Goal: Information Seeking & Learning: Learn about a topic

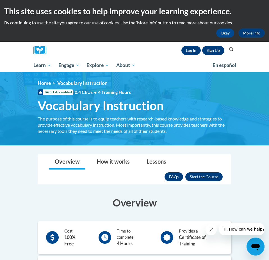
click at [211, 52] on link "Sign Up" at bounding box center [213, 50] width 22 height 9
click at [193, 47] on link "Log In" at bounding box center [190, 50] width 19 height 9
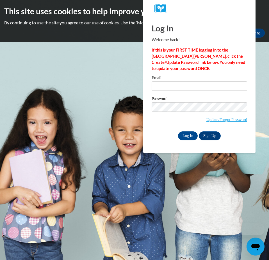
click at [240, 85] on input "Email" at bounding box center [198, 86] width 95 height 10
click at [218, 119] on link "Update/Forgot Password" at bounding box center [226, 119] width 41 height 4
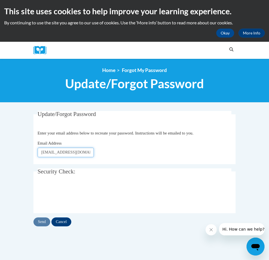
type input "[EMAIL_ADDRESS][DOMAIN_NAME]"
click at [42, 223] on input "Send" at bounding box center [41, 222] width 17 height 9
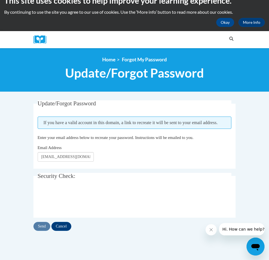
scroll to position [13, 0]
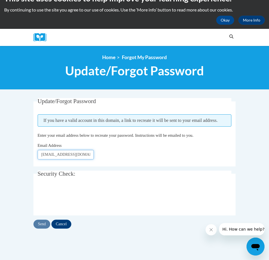
drag, startPoint x: 80, startPoint y: 160, endPoint x: 42, endPoint y: 160, distance: 38.4
click at [42, 160] on input "[EMAIL_ADDRESS][DOMAIN_NAME]" at bounding box center [66, 155] width 56 height 10
type input "[EMAIL_ADDRESS][DOMAIN_NAME]"
click at [42, 229] on input "Send" at bounding box center [41, 224] width 17 height 9
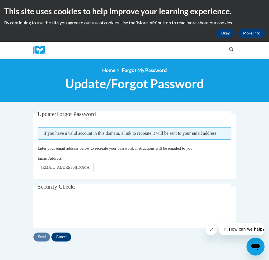
click at [230, 34] on button "Okay" at bounding box center [225, 33] width 18 height 9
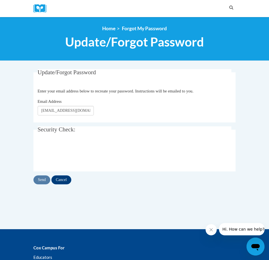
click at [41, 8] on img at bounding box center [41, 8] width 17 height 9
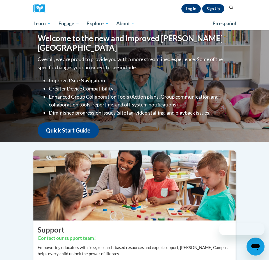
click at [196, 9] on link "Log In" at bounding box center [190, 8] width 19 height 9
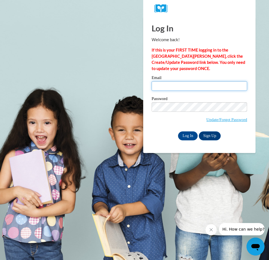
type input "Jwbaer7983@ung.edu"
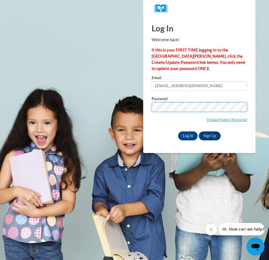
click at [187, 135] on input "Log In" at bounding box center [188, 135] width 20 height 9
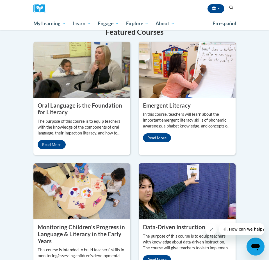
scroll to position [623, 0]
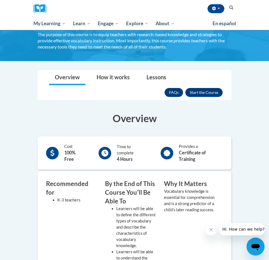
scroll to position [64, 0]
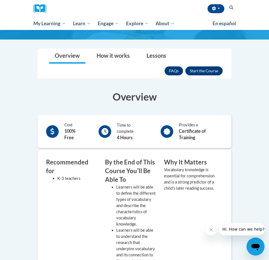
click at [207, 72] on button "Enroll" at bounding box center [203, 70] width 37 height 9
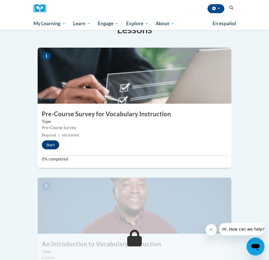
scroll to position [141, 0]
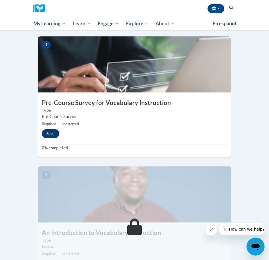
click at [54, 129] on button "Start" at bounding box center [50, 133] width 17 height 9
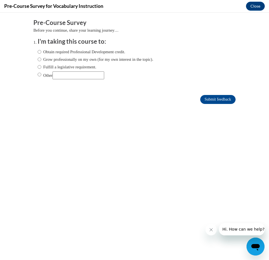
scroll to position [0, 0]
click at [211, 234] on button "Close message from company" at bounding box center [210, 229] width 11 height 11
click at [58, 54] on label "Obtain required Professional Development credit." at bounding box center [81, 52] width 87 height 6
click at [41, 54] on input "Obtain required Professional Development credit." at bounding box center [40, 52] width 4 height 6
radio input "true"
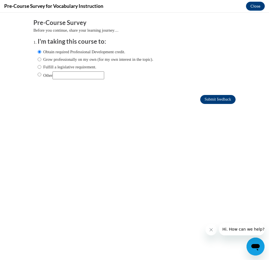
click at [226, 96] on input "Submit feedback" at bounding box center [217, 99] width 35 height 9
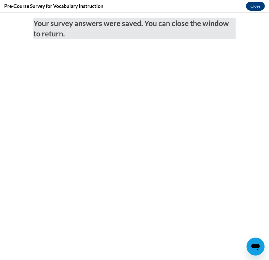
click at [255, 6] on button "Close" at bounding box center [255, 6] width 19 height 9
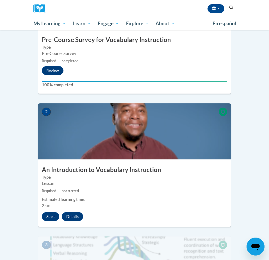
scroll to position [204, 0]
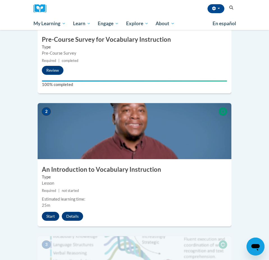
click at [49, 212] on button "Start" at bounding box center [50, 216] width 17 height 9
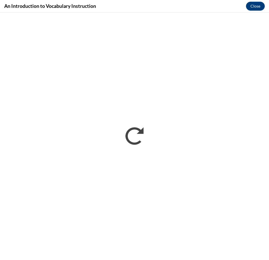
scroll to position [0, 0]
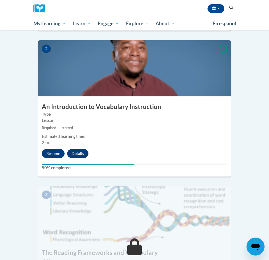
scroll to position [264, 0]
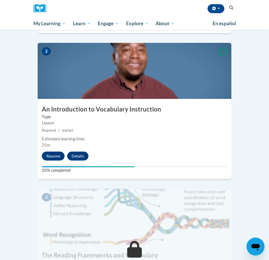
click at [57, 152] on button "Resume" at bounding box center [53, 156] width 23 height 9
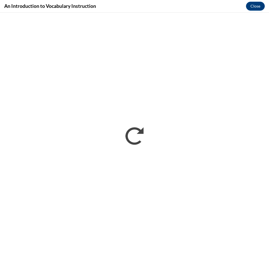
scroll to position [0, 0]
click at [254, 10] on button "Close" at bounding box center [255, 6] width 19 height 9
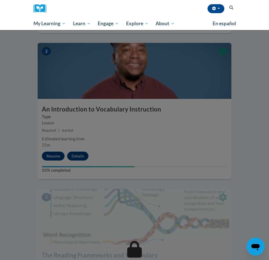
click at [56, 143] on div at bounding box center [134, 130] width 269 height 260
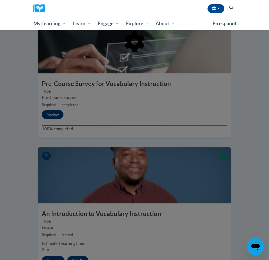
scroll to position [144, 0]
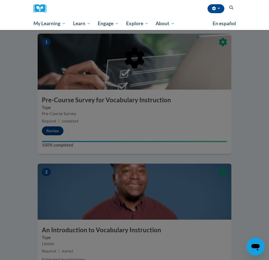
click at [107, 144] on div at bounding box center [134, 130] width 269 height 260
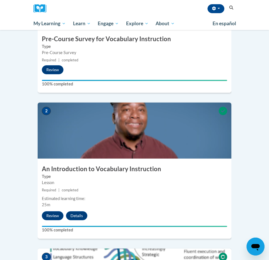
scroll to position [208, 0]
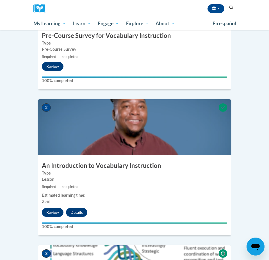
click at [85, 140] on img at bounding box center [134, 127] width 193 height 56
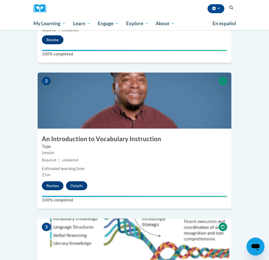
scroll to position [220, 0]
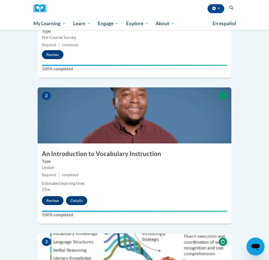
click at [52, 196] on button "Review" at bounding box center [53, 200] width 22 height 9
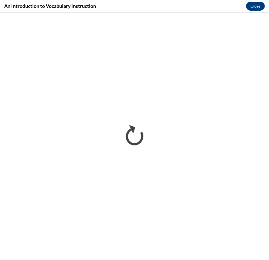
scroll to position [0, 0]
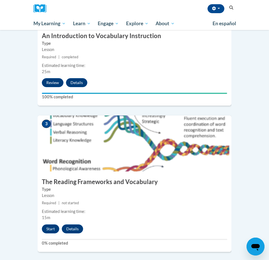
scroll to position [366, 0]
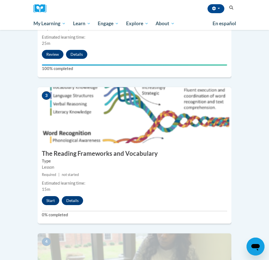
click at [56, 196] on button "Start" at bounding box center [50, 200] width 17 height 9
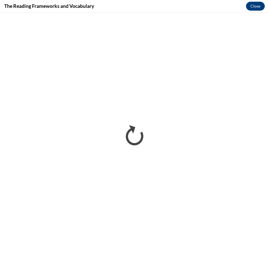
scroll to position [0, 0]
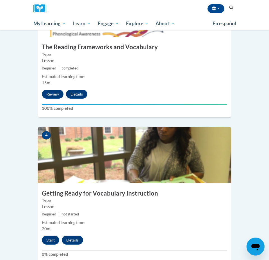
scroll to position [502, 0]
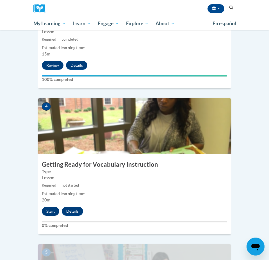
click at [46, 207] on button "Start" at bounding box center [50, 211] width 17 height 9
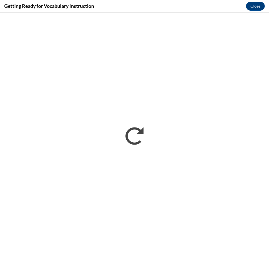
scroll to position [0, 0]
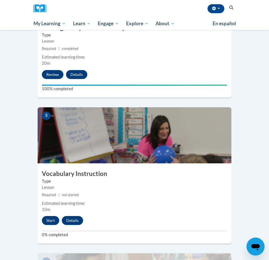
scroll to position [641, 0]
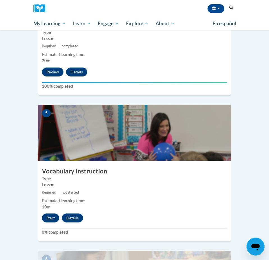
click at [54, 214] on button "Start" at bounding box center [50, 218] width 17 height 9
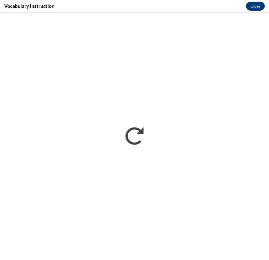
scroll to position [0, 0]
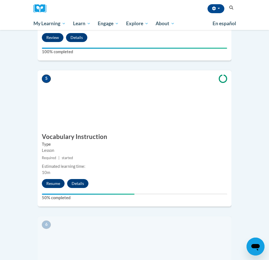
scroll to position [675, 0]
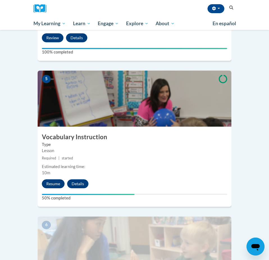
click at [52, 179] on button "Resume" at bounding box center [53, 183] width 23 height 9
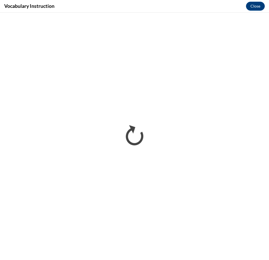
scroll to position [0, 0]
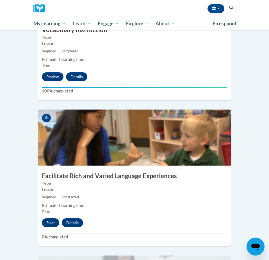
scroll to position [792, 0]
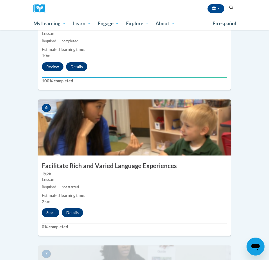
click at [52, 208] on button "Start" at bounding box center [50, 212] width 17 height 9
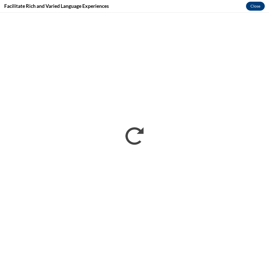
scroll to position [0, 0]
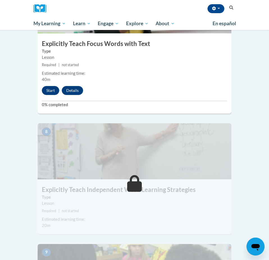
scroll to position [1063, 0]
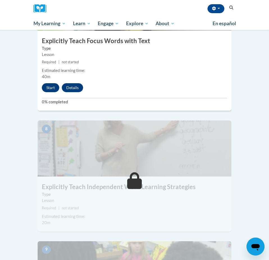
click at [52, 83] on button "Start" at bounding box center [50, 87] width 17 height 9
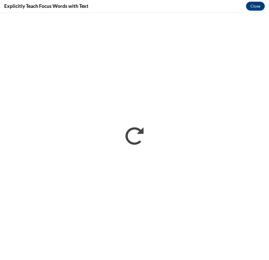
scroll to position [0, 0]
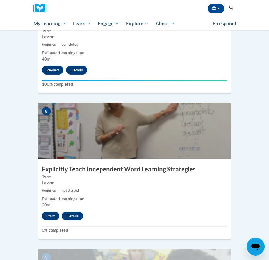
scroll to position [1097, 0]
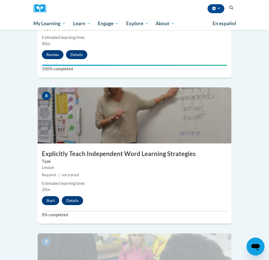
click at [45, 196] on button "Start" at bounding box center [50, 200] width 17 height 9
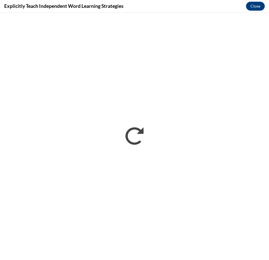
scroll to position [0, 0]
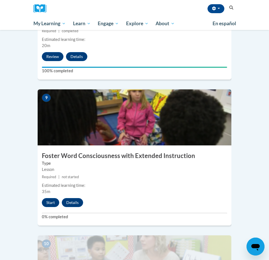
scroll to position [1236, 0]
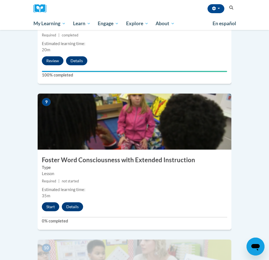
click at [56, 202] on button "Start" at bounding box center [50, 206] width 17 height 9
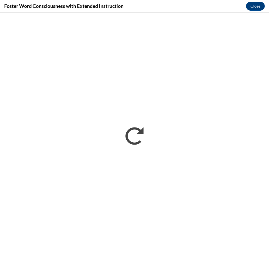
scroll to position [0, 0]
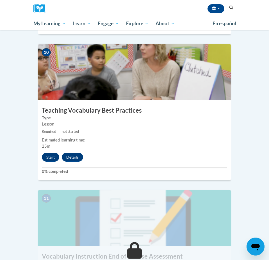
scroll to position [1439, 0]
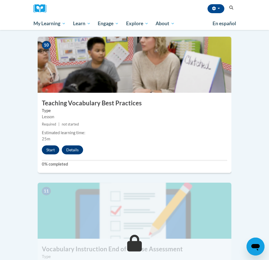
click at [48, 146] on button "Start" at bounding box center [50, 150] width 17 height 9
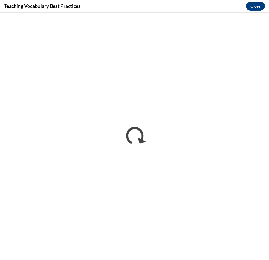
scroll to position [0, 0]
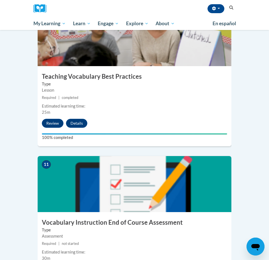
scroll to position [1480, 0]
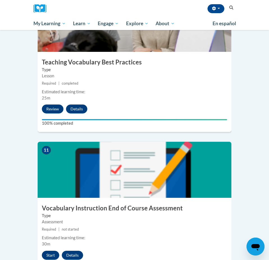
click at [54, 251] on button "Start" at bounding box center [50, 255] width 17 height 9
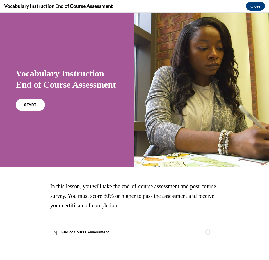
scroll to position [0, 0]
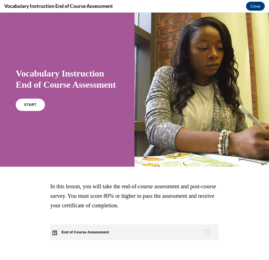
click at [103, 236] on span "End of Course Assessment" at bounding box center [88, 233] width 76 height 16
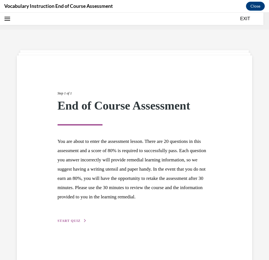
scroll to position [17, 0]
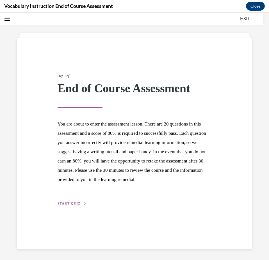
click at [75, 207] on div "Step 1 of 1 End of Course Assessment You are about to enter the assessment less…" at bounding box center [134, 134] width 162 height 146
click at [75, 206] on span "START QUIZ" at bounding box center [68, 204] width 23 height 4
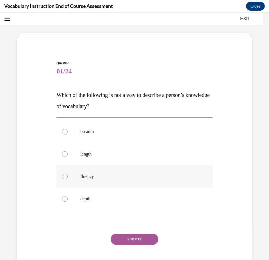
click at [96, 171] on label "fluency" at bounding box center [134, 176] width 156 height 22
click at [68, 174] on input "fluency" at bounding box center [65, 177] width 6 height 6
radio input "true"
click at [94, 157] on p "length" at bounding box center [139, 154] width 118 height 6
click at [68, 157] on input "length" at bounding box center [65, 154] width 6 height 6
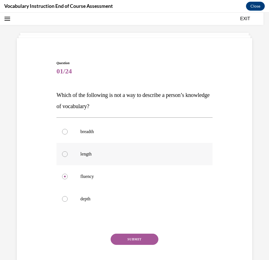
radio input "true"
click at [133, 241] on button "SUBMIT" at bounding box center [134, 239] width 48 height 11
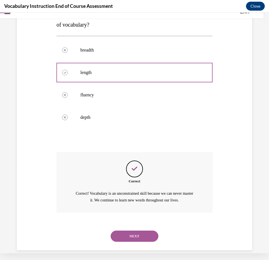
scroll to position [93, 0]
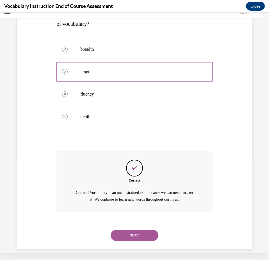
click at [134, 230] on button "NEXT" at bounding box center [134, 235] width 48 height 11
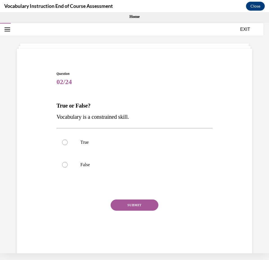
scroll to position [0, 0]
click at [103, 158] on label "False" at bounding box center [134, 165] width 156 height 22
click at [68, 162] on input "False" at bounding box center [65, 165] width 6 height 6
radio input "true"
click at [126, 203] on button "SUBMIT" at bounding box center [134, 205] width 48 height 11
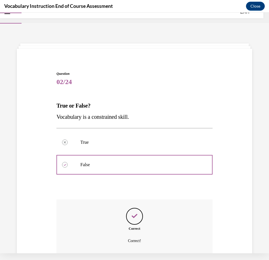
scroll to position [42, 0]
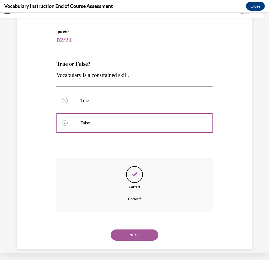
click at [137, 230] on button "NEXT" at bounding box center [134, 235] width 48 height 11
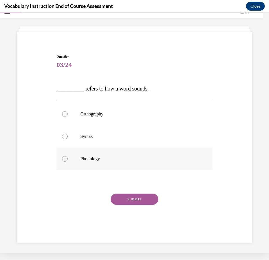
click at [134, 164] on label "Phonology" at bounding box center [134, 159] width 156 height 22
click at [68, 162] on input "Phonology" at bounding box center [65, 159] width 6 height 6
radio input "true"
click at [134, 205] on button "SUBMIT" at bounding box center [134, 199] width 48 height 11
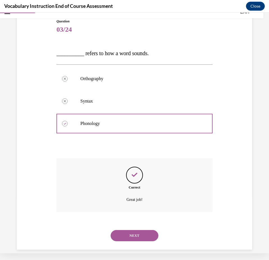
scroll to position [53, 0]
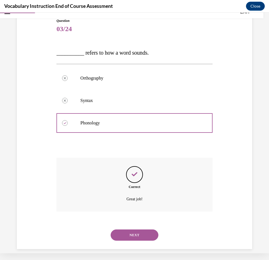
click at [143, 230] on button "NEXT" at bounding box center [134, 235] width 48 height 11
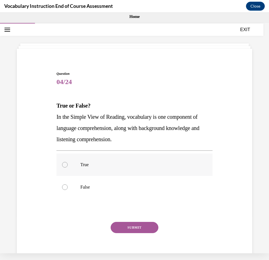
scroll to position [0, 0]
click at [110, 172] on label "True" at bounding box center [134, 165] width 156 height 22
click at [68, 168] on input "True" at bounding box center [65, 165] width 6 height 6
radio input "true"
click at [140, 226] on button "SUBMIT" at bounding box center [134, 227] width 48 height 11
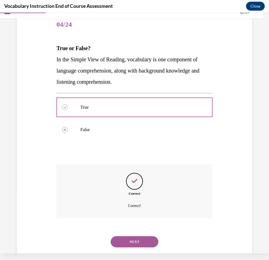
scroll to position [64, 0]
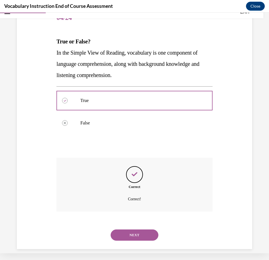
click at [143, 230] on button "NEXT" at bounding box center [134, 235] width 48 height 11
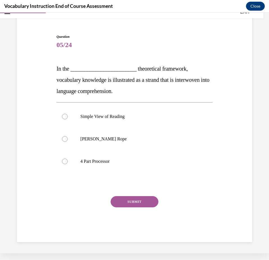
scroll to position [28, 0]
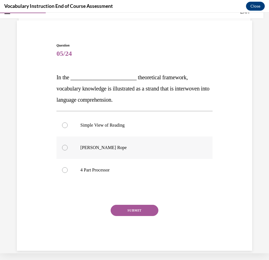
click at [105, 145] on label "Scarborough's Rope" at bounding box center [134, 148] width 156 height 22
click at [68, 145] on input "Scarborough's Rope" at bounding box center [65, 148] width 6 height 6
radio input "true"
click at [139, 207] on button "SUBMIT" at bounding box center [134, 210] width 48 height 11
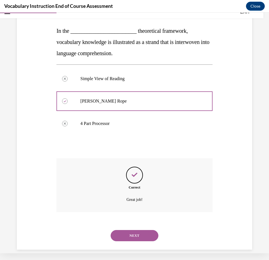
scroll to position [75, 0]
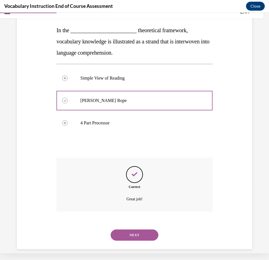
click at [141, 230] on button "NEXT" at bounding box center [134, 235] width 48 height 11
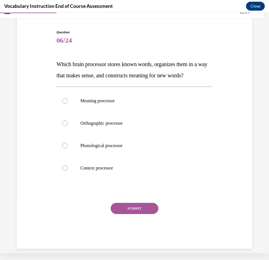
click at [110, 70] on p "Which brain processor stores known words, organizes them in a way that makes se…" at bounding box center [134, 70] width 156 height 22
click at [107, 69] on p "Which brain processor stores known words, organizes them in a way that makes se…" at bounding box center [134, 70] width 156 height 22
click at [86, 72] on span "Which brain processor stores known words, organizes them in a way that makes se…" at bounding box center [131, 69] width 151 height 17
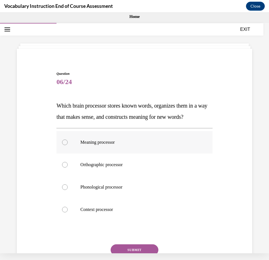
scroll to position [0, 0]
click at [72, 144] on label "Meaning processor" at bounding box center [134, 142] width 156 height 22
click at [68, 144] on input "Meaning processor" at bounding box center [65, 143] width 6 height 6
radio input "true"
click at [138, 251] on button "SUBMIT" at bounding box center [134, 249] width 48 height 11
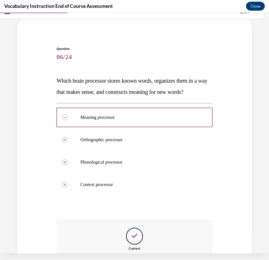
scroll to position [87, 0]
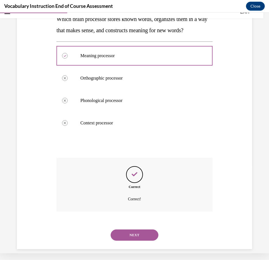
click at [127, 230] on button "NEXT" at bounding box center [134, 235] width 48 height 11
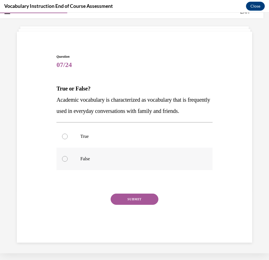
click at [101, 170] on label "False" at bounding box center [134, 159] width 156 height 22
click at [68, 162] on input "False" at bounding box center [65, 159] width 6 height 6
radio input "true"
click at [132, 205] on button "SUBMIT" at bounding box center [134, 199] width 48 height 11
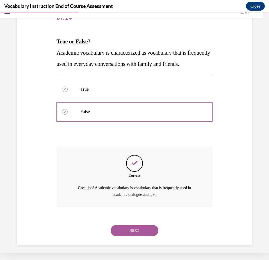
scroll to position [71, 0]
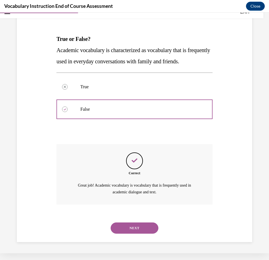
click at [146, 228] on button "NEXT" at bounding box center [134, 228] width 48 height 11
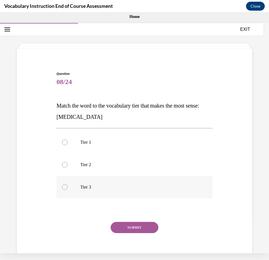
scroll to position [0, 0]
click at [94, 190] on label "Tier 3" at bounding box center [134, 187] width 156 height 22
click at [68, 190] on input "Tier 3" at bounding box center [65, 187] width 6 height 6
radio input "true"
click at [126, 225] on button "SUBMIT" at bounding box center [134, 227] width 48 height 11
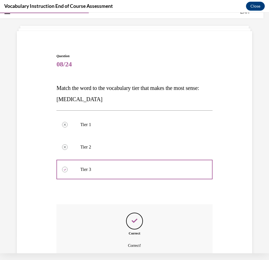
scroll to position [64, 0]
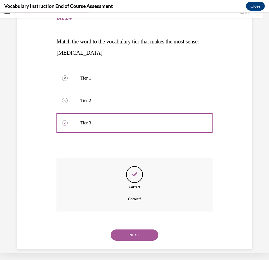
click at [140, 235] on div "NEXT" at bounding box center [134, 235] width 156 height 22
click at [140, 230] on button "NEXT" at bounding box center [134, 235] width 48 height 11
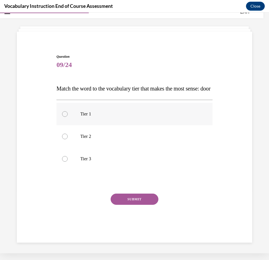
click at [121, 121] on label "Tier 1" at bounding box center [134, 114] width 156 height 22
click at [68, 117] on input "Tier 1" at bounding box center [65, 114] width 6 height 6
radio input "true"
click at [132, 205] on button "SUBMIT" at bounding box center [134, 199] width 48 height 11
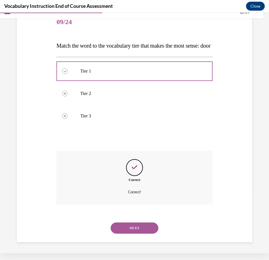
scroll to position [64, 0]
click at [140, 224] on button "NEXT" at bounding box center [134, 228] width 48 height 11
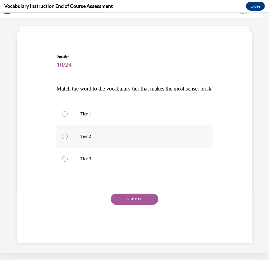
click at [133, 141] on label "Tier 2" at bounding box center [134, 136] width 156 height 22
click at [68, 139] on input "Tier 2" at bounding box center [65, 137] width 6 height 6
radio input "true"
click at [134, 205] on button "SUBMIT" at bounding box center [134, 199] width 48 height 11
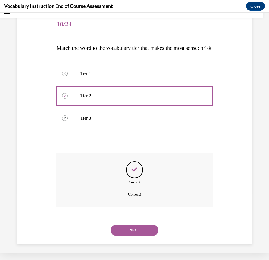
scroll to position [64, 0]
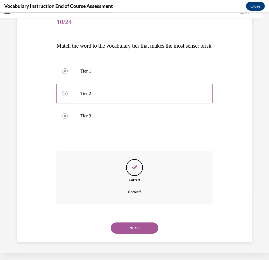
click at [134, 229] on button "NEXT" at bounding box center [134, 228] width 48 height 11
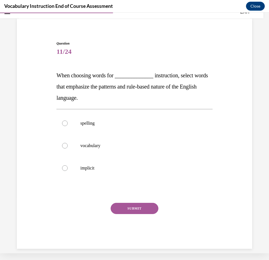
click at [93, 90] on span "When choosing words for ______________ instruction, select words that emphasize…" at bounding box center [131, 86] width 151 height 29
click at [63, 90] on p "When choosing words for ______________ instruction, select words that emphasize…" at bounding box center [134, 87] width 156 height 34
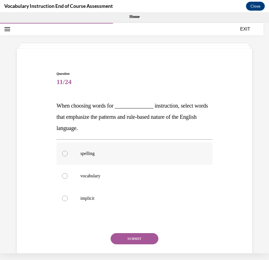
scroll to position [0, 0]
click at [106, 160] on label "spelling" at bounding box center [134, 153] width 156 height 22
click at [68, 156] on input "spelling" at bounding box center [65, 154] width 6 height 6
radio input "true"
click at [140, 239] on button "SUBMIT" at bounding box center [134, 238] width 48 height 11
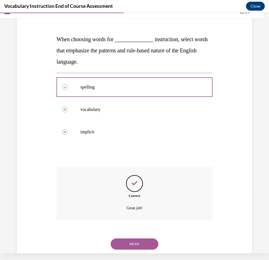
scroll to position [75, 0]
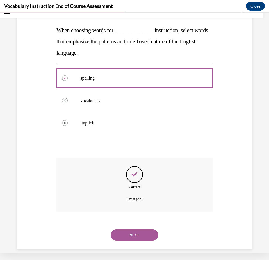
click at [136, 230] on button "NEXT" at bounding box center [134, 235] width 48 height 11
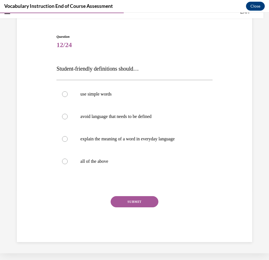
scroll to position [30, 0]
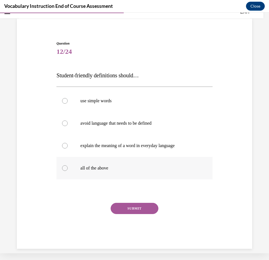
click at [139, 161] on label "all of the above" at bounding box center [134, 168] width 156 height 22
click at [68, 165] on input "all of the above" at bounding box center [65, 168] width 6 height 6
radio input "true"
click at [144, 210] on button "SUBMIT" at bounding box center [134, 208] width 48 height 11
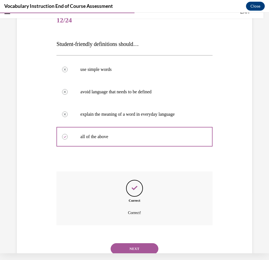
scroll to position [75, 0]
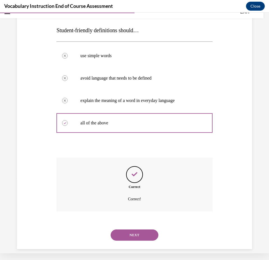
click at [138, 230] on button "NEXT" at bounding box center [134, 235] width 48 height 11
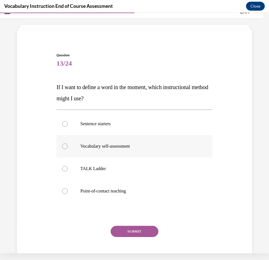
scroll to position [18, 0]
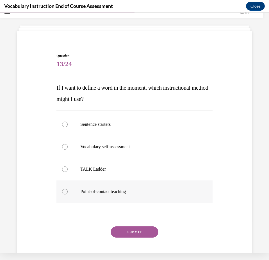
click at [113, 191] on p "Point-of-contact teaching" at bounding box center [139, 192] width 118 height 6
click at [68, 191] on input "Point-of-contact teaching" at bounding box center [65, 192] width 6 height 6
radio input "true"
click at [135, 236] on button "SUBMIT" at bounding box center [134, 232] width 48 height 11
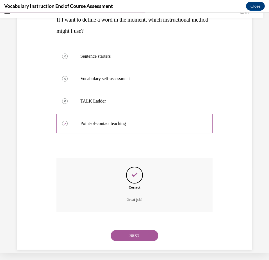
scroll to position [87, 0]
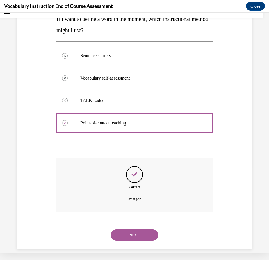
click at [139, 234] on div "NEXT" at bounding box center [134, 235] width 156 height 22
click at [139, 230] on button "NEXT" at bounding box center [134, 235] width 48 height 11
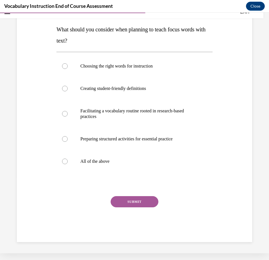
scroll to position [0, 0]
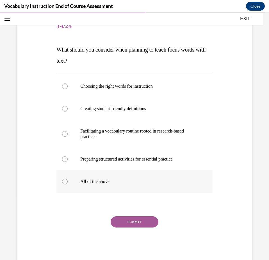
click at [117, 181] on p "All of the above" at bounding box center [139, 182] width 118 height 6
click at [68, 181] on input "All of the above" at bounding box center [65, 182] width 6 height 6
radio input "true"
click at [137, 223] on button "SUBMIT" at bounding box center [134, 221] width 48 height 11
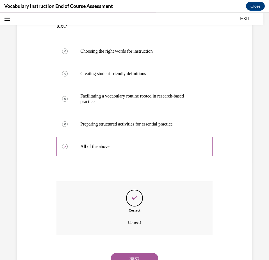
scroll to position [115, 0]
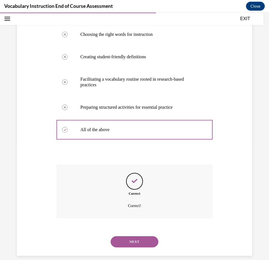
click at [142, 236] on button "NEXT" at bounding box center [134, 241] width 48 height 11
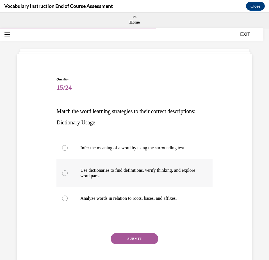
scroll to position [1, 0]
click at [189, 176] on p "Use dictionaries to find definitions, verify thinking, and explore word parts." at bounding box center [139, 172] width 118 height 11
click at [68, 176] on input "Use dictionaries to find definitions, verify thinking, and explore word parts." at bounding box center [65, 173] width 6 height 6
radio input "true"
click at [141, 239] on button "SUBMIT" at bounding box center [134, 238] width 48 height 11
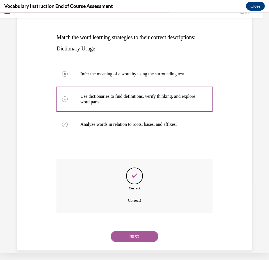
scroll to position [70, 0]
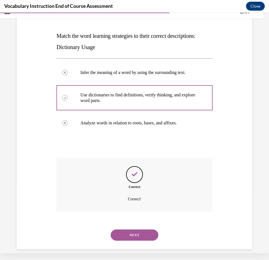
click at [146, 231] on button "NEXT" at bounding box center [134, 235] width 48 height 11
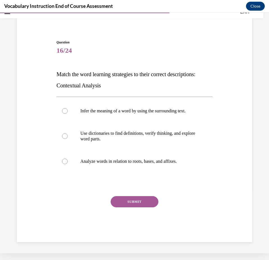
scroll to position [25, 0]
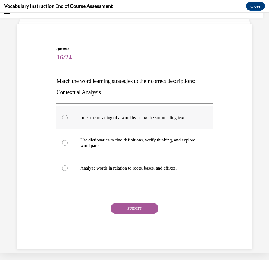
click at [144, 119] on p "Infer the meaning of a word by using the surrounding text." at bounding box center [139, 118] width 118 height 6
click at [68, 119] on input "Infer the meaning of a word by using the surrounding text." at bounding box center [65, 118] width 6 height 6
radio input "true"
click at [144, 207] on button "SUBMIT" at bounding box center [134, 208] width 48 height 11
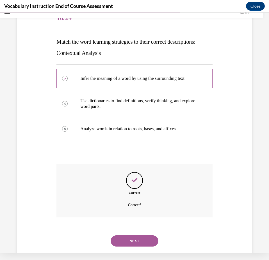
scroll to position [70, 0]
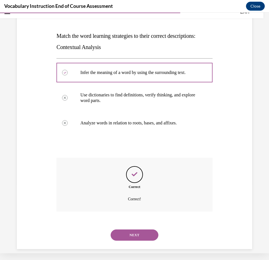
click at [139, 230] on button "NEXT" at bounding box center [134, 235] width 48 height 11
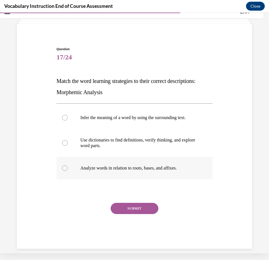
click at [143, 165] on label "Analyze words in relation to roots, bases, and affixes." at bounding box center [134, 168] width 156 height 22
click at [68, 165] on input "Analyze words in relation to roots, bases, and affixes." at bounding box center [65, 168] width 6 height 6
radio input "true"
click at [137, 204] on button "SUBMIT" at bounding box center [134, 208] width 48 height 11
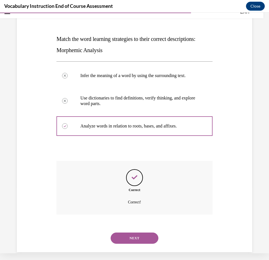
scroll to position [70, 0]
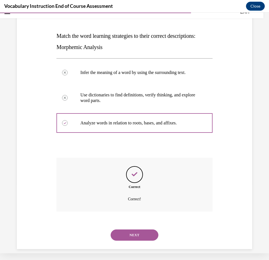
click at [135, 230] on button "NEXT" at bounding box center [134, 235] width 48 height 11
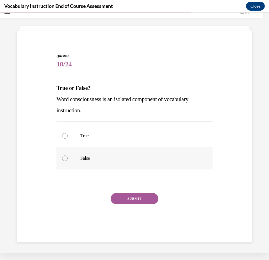
click at [101, 161] on label "False" at bounding box center [134, 158] width 156 height 22
click at [68, 161] on input "False" at bounding box center [65, 159] width 6 height 6
radio input "true"
click at [130, 203] on button "SUBMIT" at bounding box center [134, 198] width 48 height 11
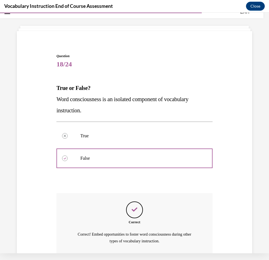
scroll to position [59, 0]
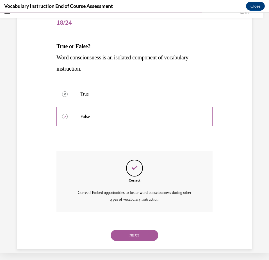
click at [131, 224] on div "NEXT" at bounding box center [134, 235] width 156 height 22
click at [131, 230] on button "NEXT" at bounding box center [134, 235] width 48 height 11
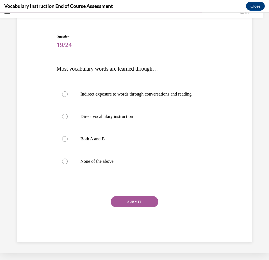
scroll to position [36, 0]
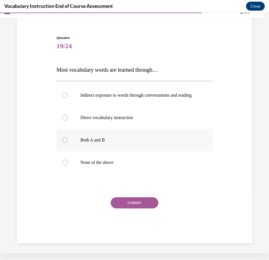
click at [154, 143] on p "Both A and B" at bounding box center [139, 140] width 118 height 6
click at [68, 143] on input "Both A and B" at bounding box center [65, 140] width 6 height 6
radio input "true"
click at [141, 209] on button "SUBMIT" at bounding box center [134, 202] width 48 height 11
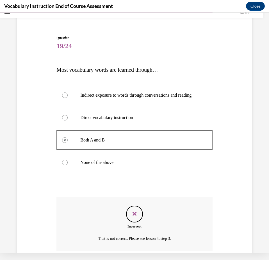
scroll to position [81, 0]
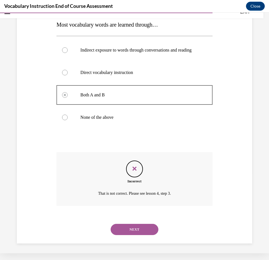
click at [140, 227] on button "NEXT" at bounding box center [134, 229] width 48 height 11
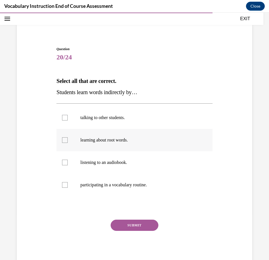
scroll to position [30, 0]
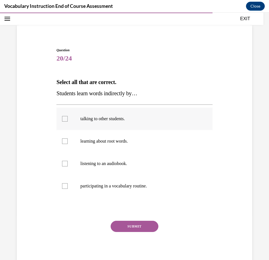
click at [148, 119] on p "talking to other students." at bounding box center [139, 119] width 118 height 6
click at [68, 119] on input "talking to other students." at bounding box center [65, 119] width 6 height 6
checkbox input "true"
click at [168, 169] on label "listening to an audiobook." at bounding box center [134, 164] width 156 height 22
click at [68, 167] on input "listening to an audiobook." at bounding box center [65, 164] width 6 height 6
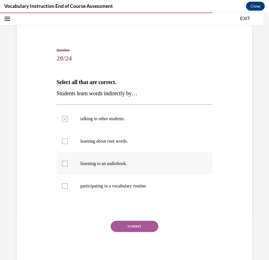
checkbox input "true"
click at [138, 225] on button "SUBMIT" at bounding box center [134, 226] width 48 height 11
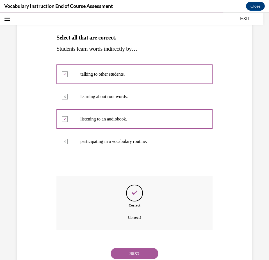
scroll to position [87, 0]
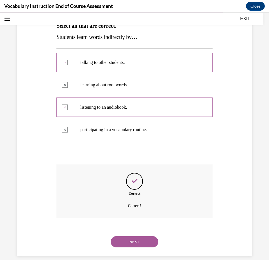
click at [140, 236] on button "NEXT" at bounding box center [134, 241] width 48 height 11
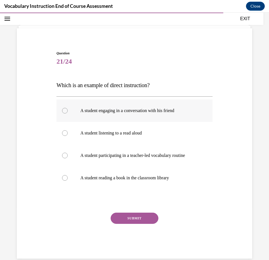
click at [131, 107] on label "A student engaging in a conversation with his friend" at bounding box center [134, 111] width 156 height 22
click at [68, 108] on input "A student engaging in a conversation with his friend" at bounding box center [65, 111] width 6 height 6
radio input "true"
click at [114, 156] on p "A student participating in a teacher-led vocabulary routine" at bounding box center [139, 156] width 118 height 6
click at [68, 156] on input "A student participating in a teacher-led vocabulary routine" at bounding box center [65, 156] width 6 height 6
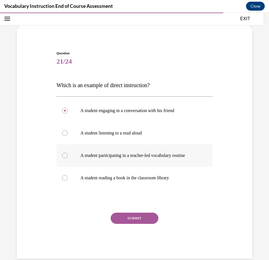
radio input "true"
click at [131, 221] on button "SUBMIT" at bounding box center [134, 218] width 48 height 11
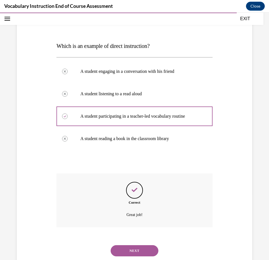
scroll to position [75, 0]
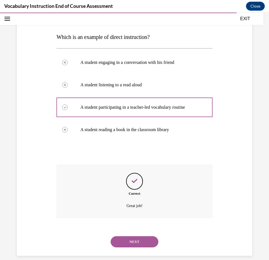
click at [132, 236] on button "NEXT" at bounding box center [134, 241] width 48 height 11
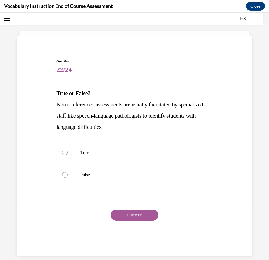
click at [73, 86] on div "Question 22/24 True or False? Norm-referenced assessments are usually facilitat…" at bounding box center [134, 157] width 156 height 197
click at [74, 94] on strong "True or False?" at bounding box center [73, 93] width 34 height 6
click at [72, 95] on strong "True or False?" at bounding box center [73, 93] width 34 height 6
click at [87, 96] on p "True or False?" at bounding box center [134, 93] width 156 height 11
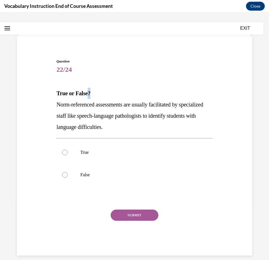
scroll to position [0, 0]
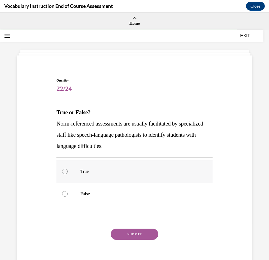
click at [74, 169] on label "True" at bounding box center [134, 171] width 156 height 22
click at [68, 169] on input "True" at bounding box center [65, 172] width 6 height 6
radio input "true"
click at [131, 234] on button "SUBMIT" at bounding box center [134, 234] width 48 height 11
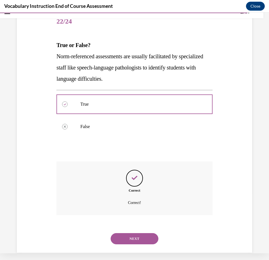
scroll to position [64, 0]
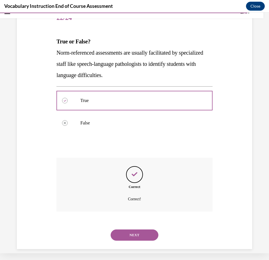
click at [133, 230] on button "NEXT" at bounding box center [134, 235] width 48 height 11
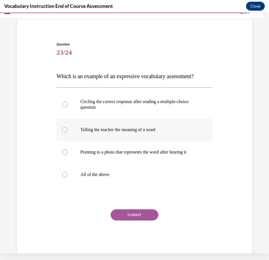
click at [98, 139] on label "Telling the teacher the meaning of a word" at bounding box center [134, 130] width 156 height 22
click at [68, 133] on input "Telling the teacher the meaning of a word" at bounding box center [65, 130] width 6 height 6
radio input "true"
click at [124, 212] on button "SUBMIT" at bounding box center [134, 214] width 48 height 11
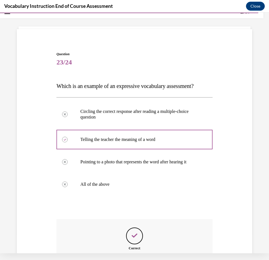
scroll to position [81, 0]
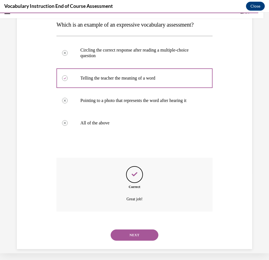
click at [134, 230] on button "NEXT" at bounding box center [134, 235] width 48 height 11
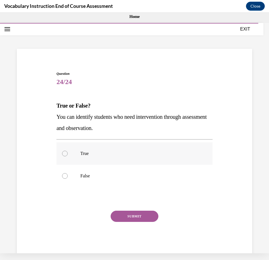
scroll to position [0, 0]
click at [130, 151] on p "True" at bounding box center [139, 154] width 118 height 6
click at [68, 151] on input "True" at bounding box center [65, 154] width 6 height 6
radio input "true"
click at [141, 216] on button "SUBMIT" at bounding box center [134, 216] width 48 height 11
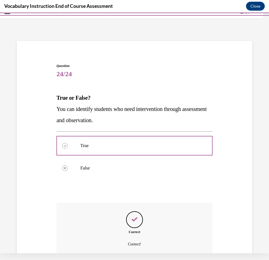
scroll to position [53, 0]
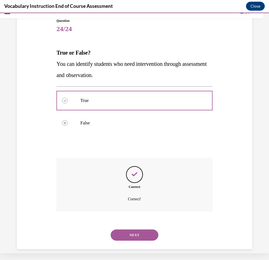
click at [142, 230] on button "NEXT" at bounding box center [134, 235] width 48 height 11
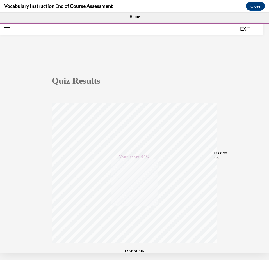
scroll to position [0, 0]
click at [246, 29] on button "EXIT" at bounding box center [245, 29] width 34 height 7
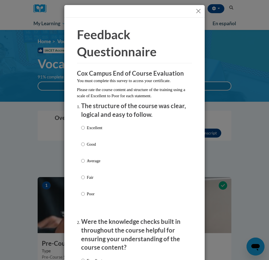
click at [86, 123] on div "Excellent Good Average Fair Poor" at bounding box center [91, 165] width 21 height 87
click at [84, 125] on input "Excellent" at bounding box center [83, 128] width 4 height 6
radio input "true"
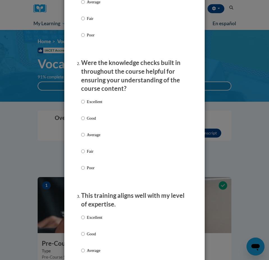
scroll to position [244, 0]
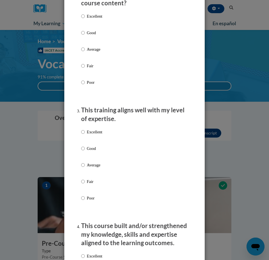
click at [93, 17] on p "Excellent" at bounding box center [94, 16] width 15 height 6
click at [85, 17] on input "Excellent" at bounding box center [83, 16] width 4 height 6
radio input "true"
click at [93, 129] on p "Excellent" at bounding box center [94, 132] width 15 height 6
click at [85, 129] on input "Excellent" at bounding box center [83, 132] width 4 height 6
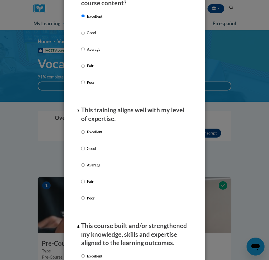
radio input "true"
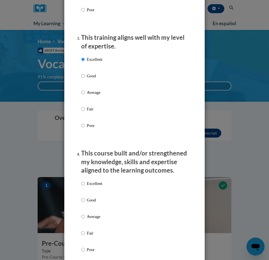
scroll to position [324, 0]
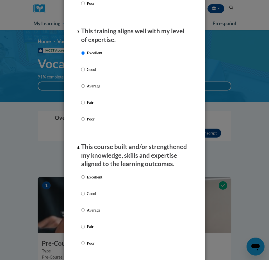
click at [101, 174] on p "Excellent" at bounding box center [94, 177] width 15 height 6
click at [85, 174] on input "Excellent" at bounding box center [83, 177] width 4 height 6
radio input "true"
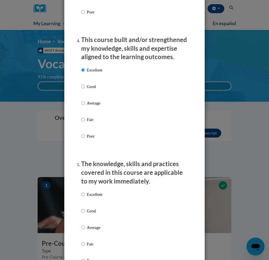
scroll to position [453, 0]
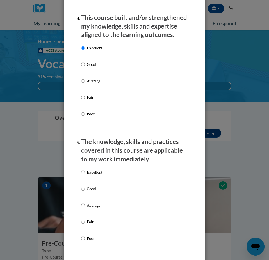
click at [98, 169] on p "Excellent" at bounding box center [94, 172] width 15 height 6
click at [85, 169] on input "Excellent" at bounding box center [83, 172] width 4 height 6
radio input "true"
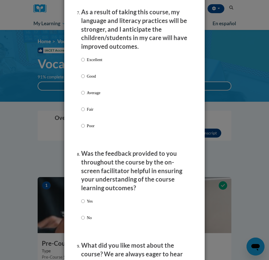
scroll to position [848, 0]
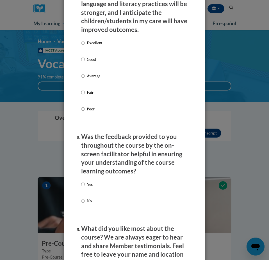
click at [96, 40] on p "Excellent" at bounding box center [94, 43] width 15 height 6
click at [85, 40] on input "Excellent" at bounding box center [83, 43] width 4 height 6
radio input "true"
click at [84, 181] on input "Yes" at bounding box center [83, 184] width 4 height 6
radio input "true"
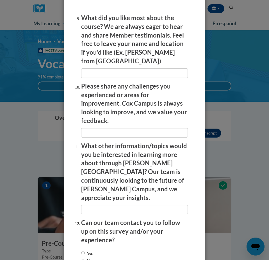
scroll to position [1059, 0]
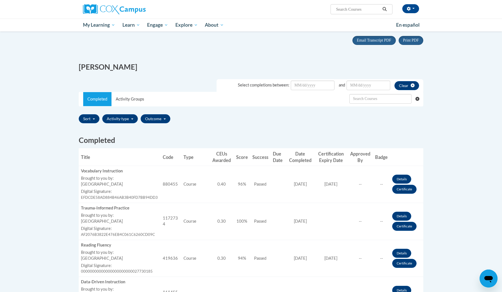
scroll to position [54, 0]
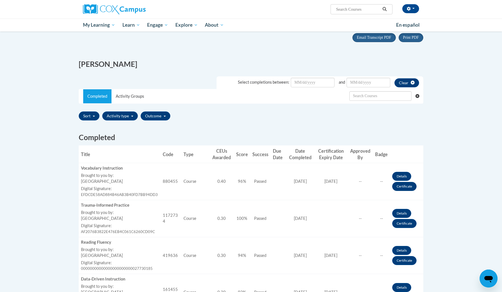
click at [405, 186] on link "Certificate" at bounding box center [405, 186] width 24 height 9
